Goal: Check status

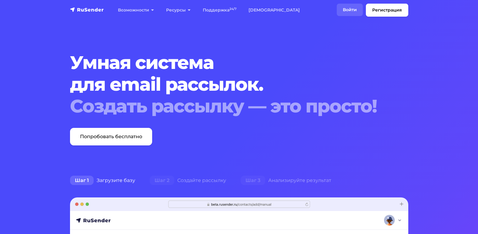
click at [347, 8] on link "Войти" at bounding box center [349, 10] width 26 height 12
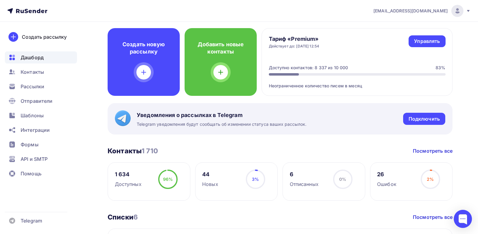
scroll to position [30, 0]
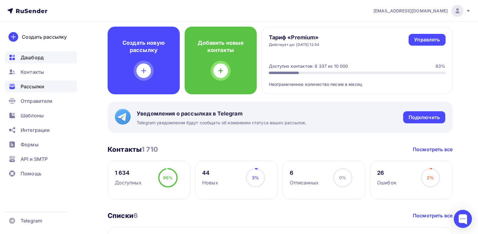
click at [41, 83] on div "Рассылки" at bounding box center [41, 87] width 72 height 12
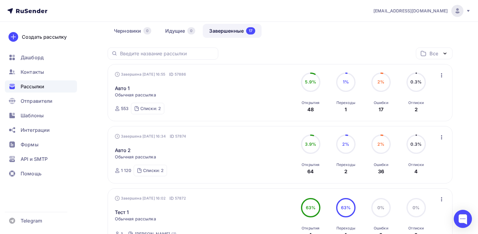
scroll to position [61, 0]
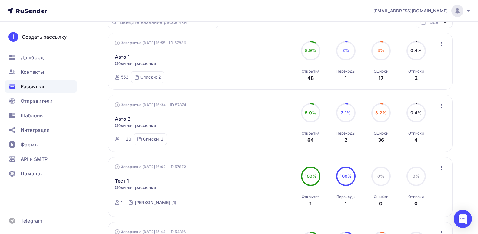
drag, startPoint x: 316, startPoint y: 79, endPoint x: 309, endPoint y: 80, distance: 7.7
click at [309, 80] on div "Открытия 48" at bounding box center [310, 73] width 18 height 16
click at [312, 139] on div "64" at bounding box center [310, 140] width 6 height 7
click at [123, 119] on link "Авто 2" at bounding box center [123, 118] width 16 height 7
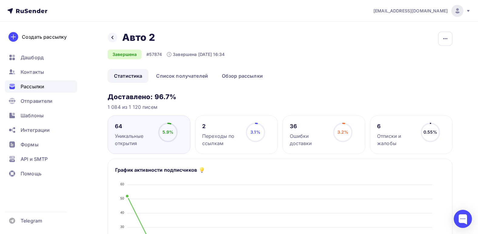
click at [109, 33] on div "Назад Авто 2 Авто 2" at bounding box center [166, 37] width 117 height 12
click at [111, 43] on div "Назад Авто 2 Авто 2" at bounding box center [166, 37] width 117 height 12
click at [114, 40] on div at bounding box center [113, 38] width 10 height 10
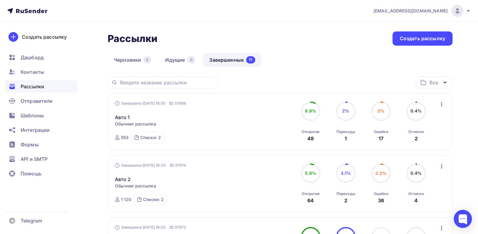
drag, startPoint x: 313, startPoint y: 138, endPoint x: 308, endPoint y: 140, distance: 5.7
click at [308, 140] on div "48" at bounding box center [310, 138] width 6 height 7
drag, startPoint x: 316, startPoint y: 203, endPoint x: 308, endPoint y: 203, distance: 8.2
click at [308, 203] on div "Открытия 64" at bounding box center [310, 196] width 18 height 16
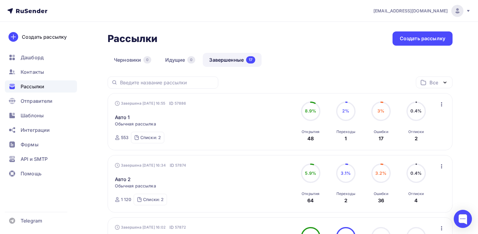
click at [307, 202] on div "64" at bounding box center [310, 200] width 6 height 7
drag, startPoint x: 307, startPoint y: 202, endPoint x: 317, endPoint y: 200, distance: 9.7
click at [317, 200] on div "Открытия 64" at bounding box center [310, 196] width 18 height 16
drag, startPoint x: 313, startPoint y: 201, endPoint x: 306, endPoint y: 202, distance: 7.1
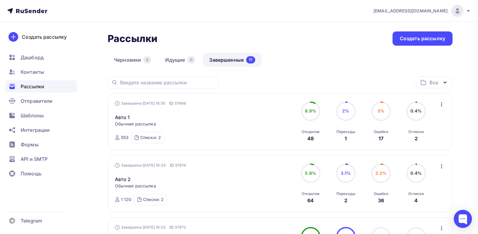
click at [306, 202] on div "Открытия 64" at bounding box center [310, 196] width 18 height 16
